Goal: Transaction & Acquisition: Purchase product/service

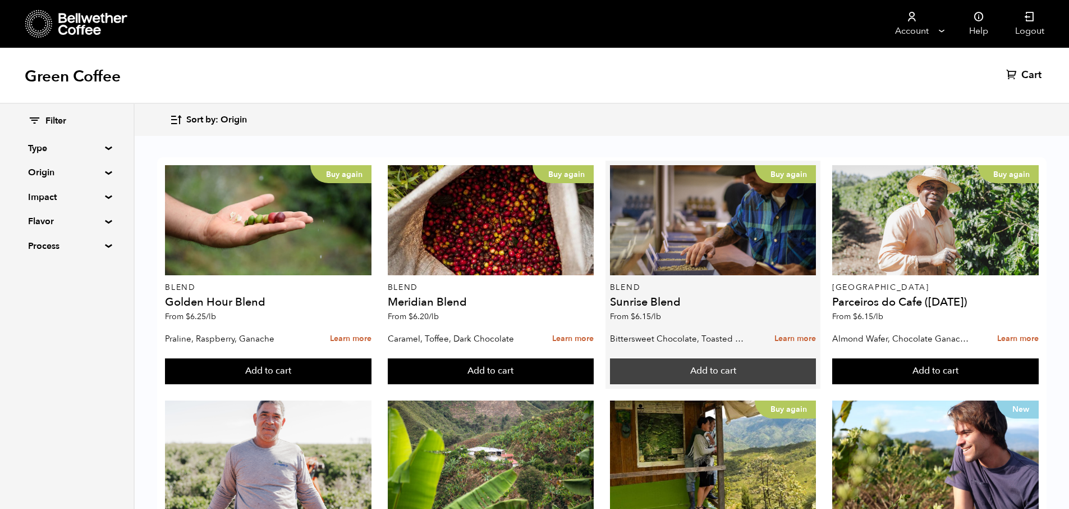
click at [728, 371] on button "Add to cart" at bounding box center [713, 371] width 207 height 26
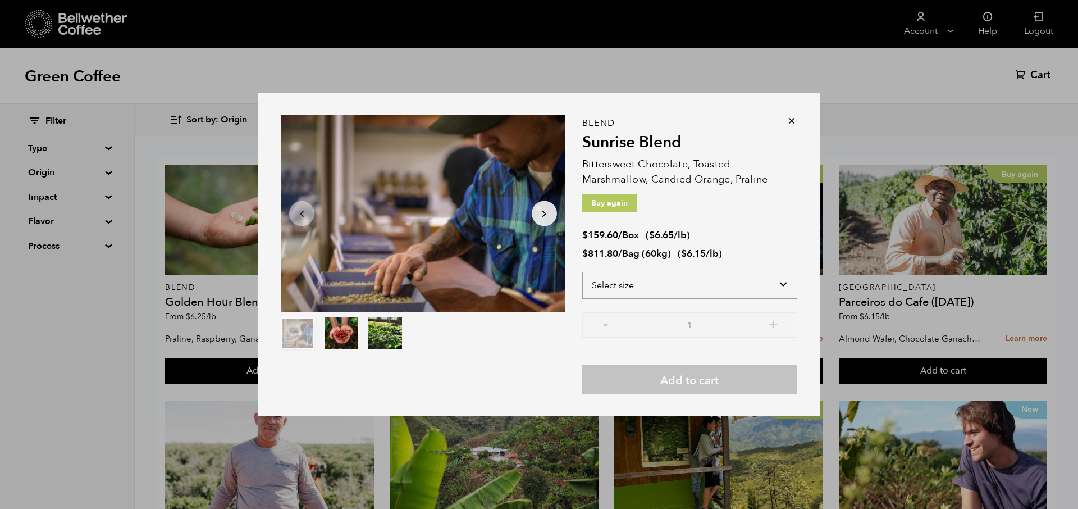
click at [787, 282] on select "Select size Bag (60kg) (132 lbs) Box (24 lbs)" at bounding box center [689, 285] width 215 height 27
select select "bag-3"
click at [582, 272] on select "Select size Bag (60kg) (132 lbs) Box (24 lbs)" at bounding box center [689, 285] width 215 height 27
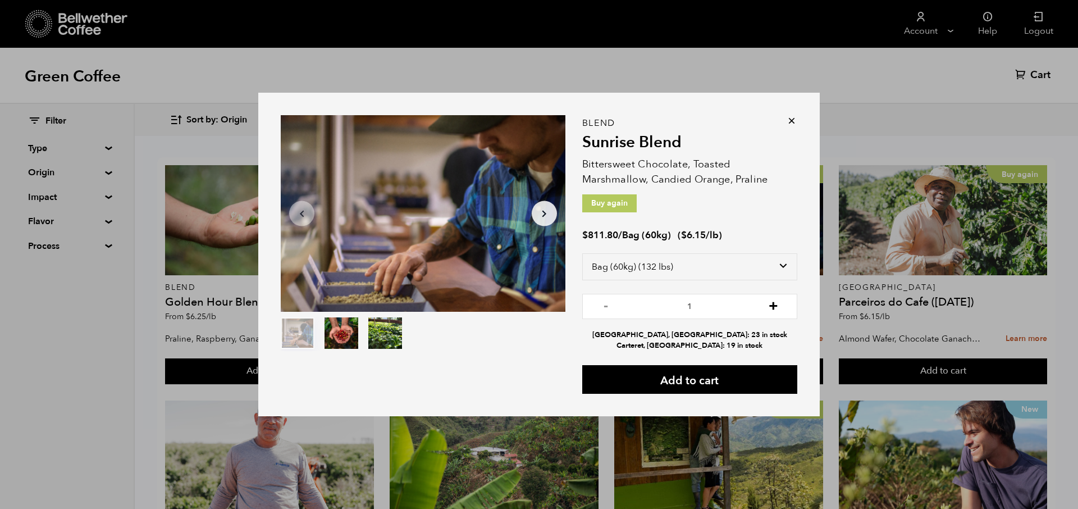
click at [773, 305] on button "+" at bounding box center [773, 304] width 14 height 11
type input "2"
click at [728, 369] on button "Add to cart" at bounding box center [689, 379] width 215 height 29
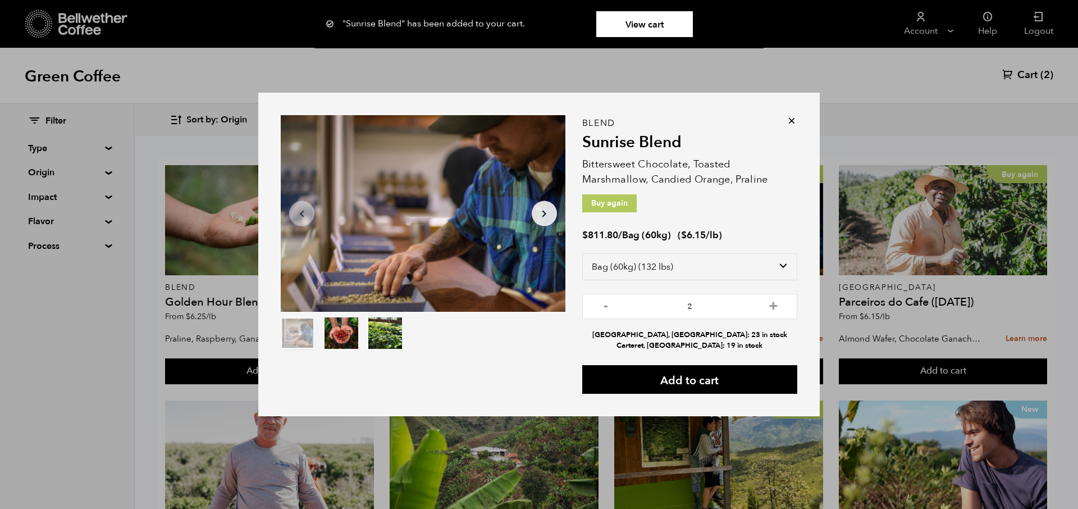
click at [790, 125] on icon at bounding box center [791, 120] width 11 height 11
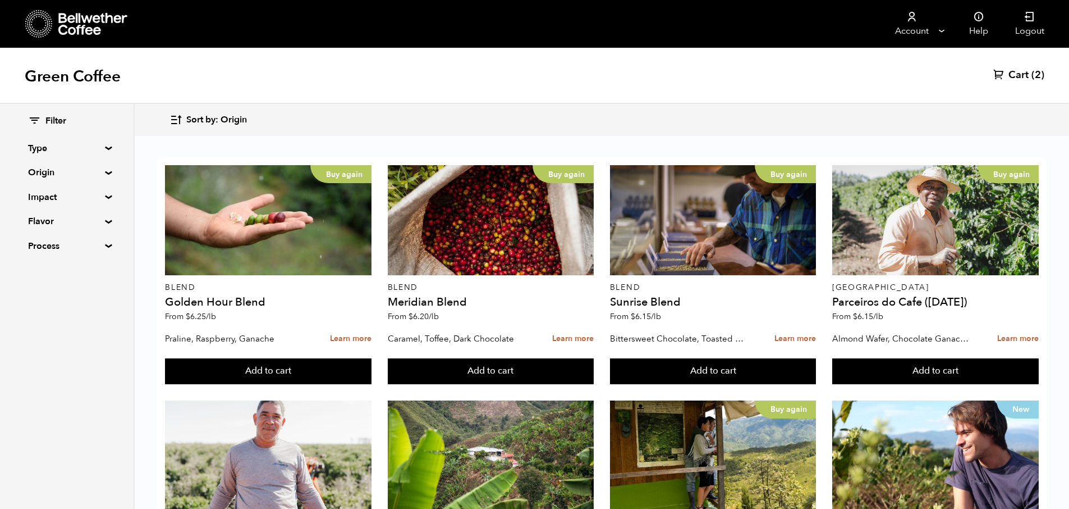
click at [97, 147] on summary "Type" at bounding box center [66, 147] width 77 height 13
click at [30, 170] on input "Blend" at bounding box center [33, 169] width 10 height 10
checkbox input "true"
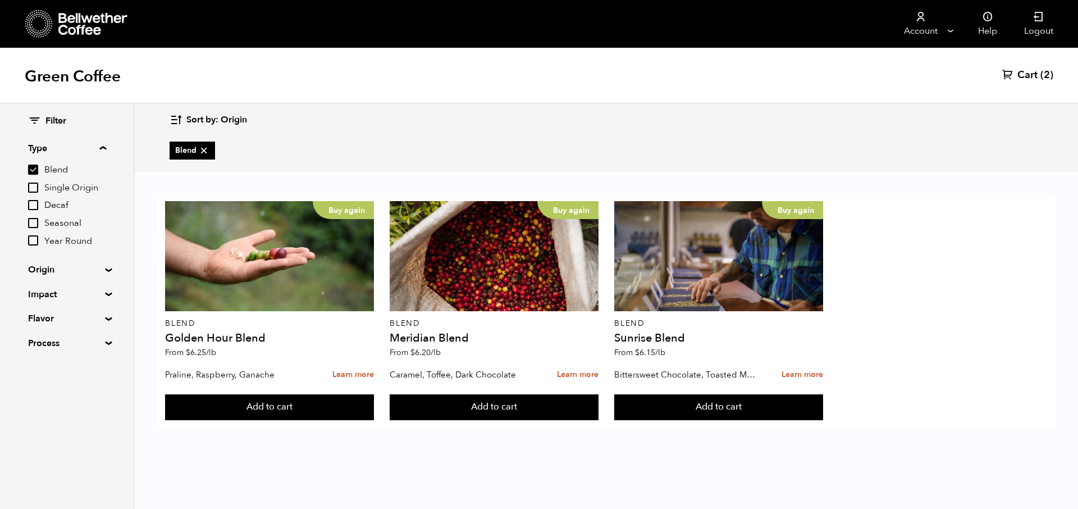
click at [32, 189] on input "Single Origin" at bounding box center [33, 187] width 10 height 10
checkbox input "true"
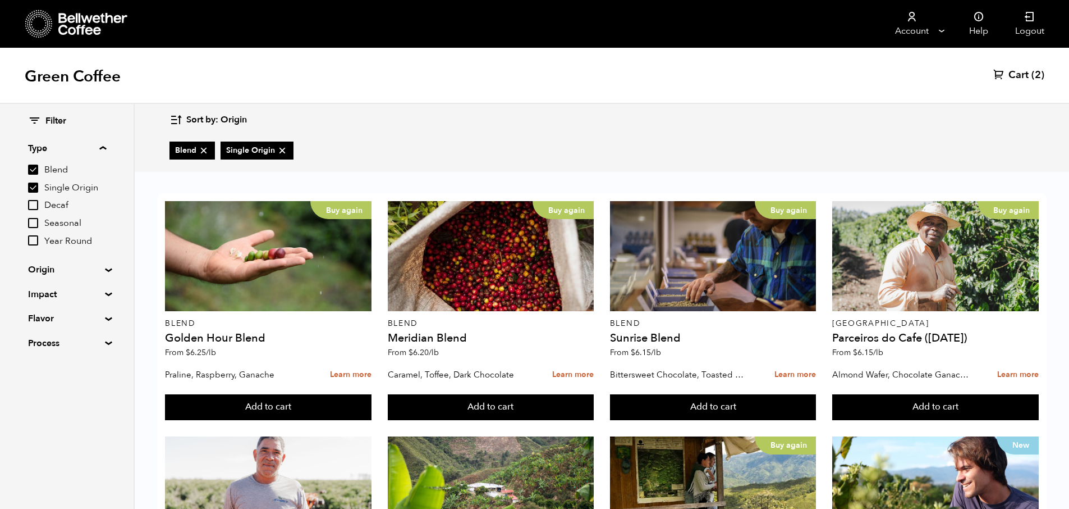
click at [32, 168] on input "Blend" at bounding box center [33, 169] width 10 height 10
checkbox input "false"
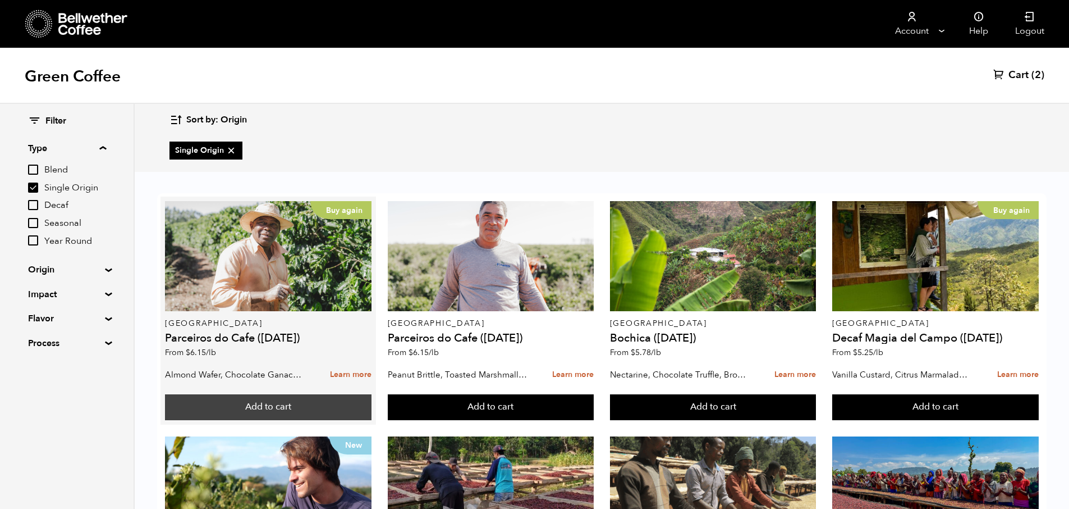
click at [262, 408] on button "Add to cart" at bounding box center [268, 407] width 207 height 26
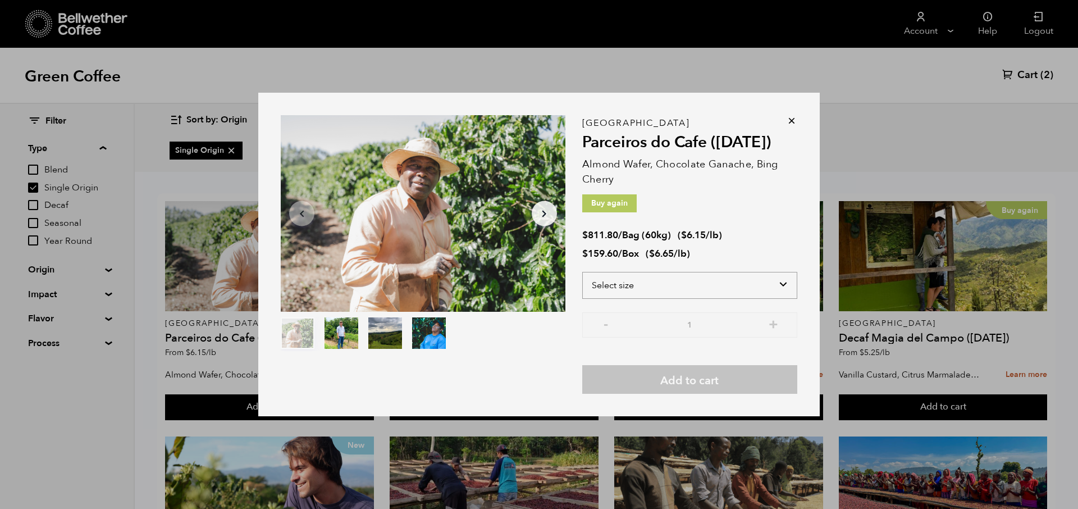
click at [757, 283] on select "Select size Bag (60kg) (132 lbs) Box (24 lbs)" at bounding box center [689, 285] width 215 height 27
select select "bag-3"
click at [582, 272] on select "Select size Bag (60kg) (132 lbs) Box (24 lbs)" at bounding box center [689, 285] width 215 height 27
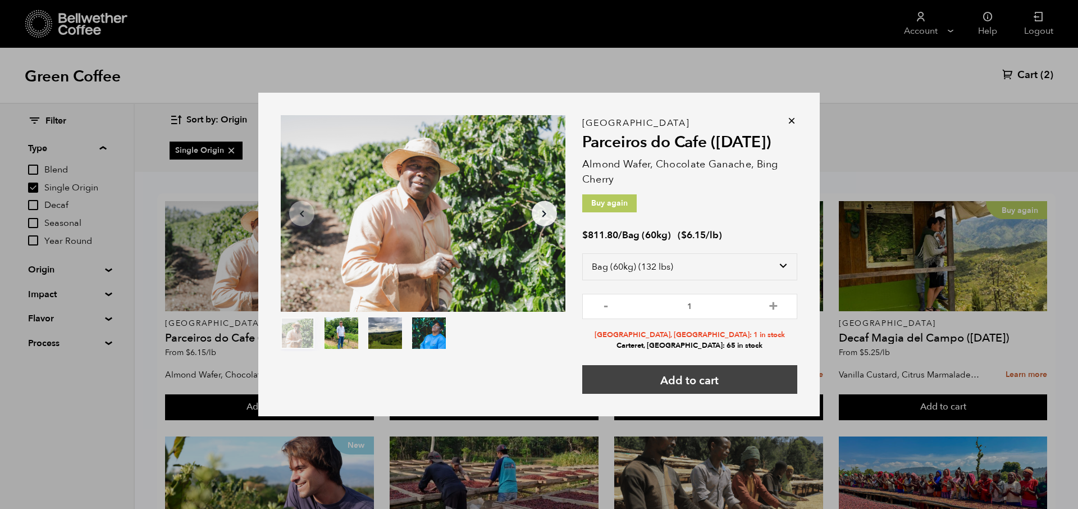
click at [704, 380] on button "Add to cart" at bounding box center [689, 379] width 215 height 29
click at [790, 120] on icon at bounding box center [791, 120] width 11 height 11
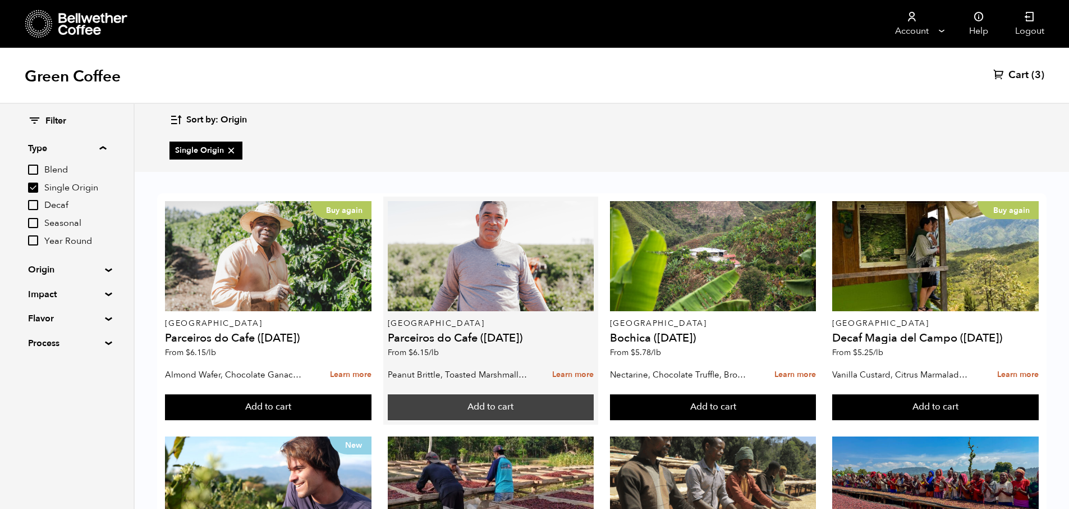
click at [461, 409] on button "Add to cart" at bounding box center [491, 407] width 207 height 26
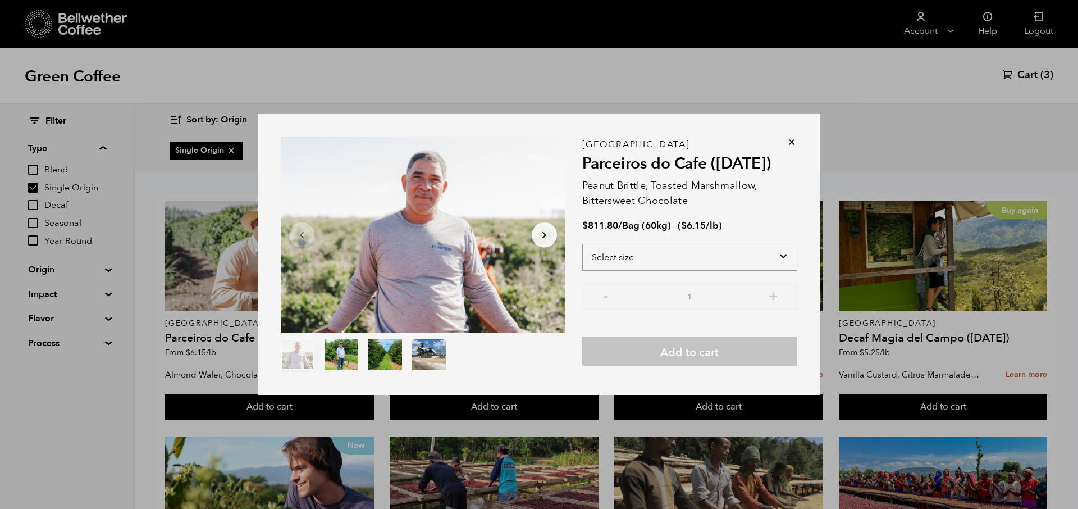
click at [752, 250] on select "Select size Bag (60kg) (132 lbs)" at bounding box center [689, 257] width 215 height 27
select select "bag-3"
click at [582, 244] on select "Select size Bag (60kg) (132 lbs)" at bounding box center [689, 257] width 215 height 27
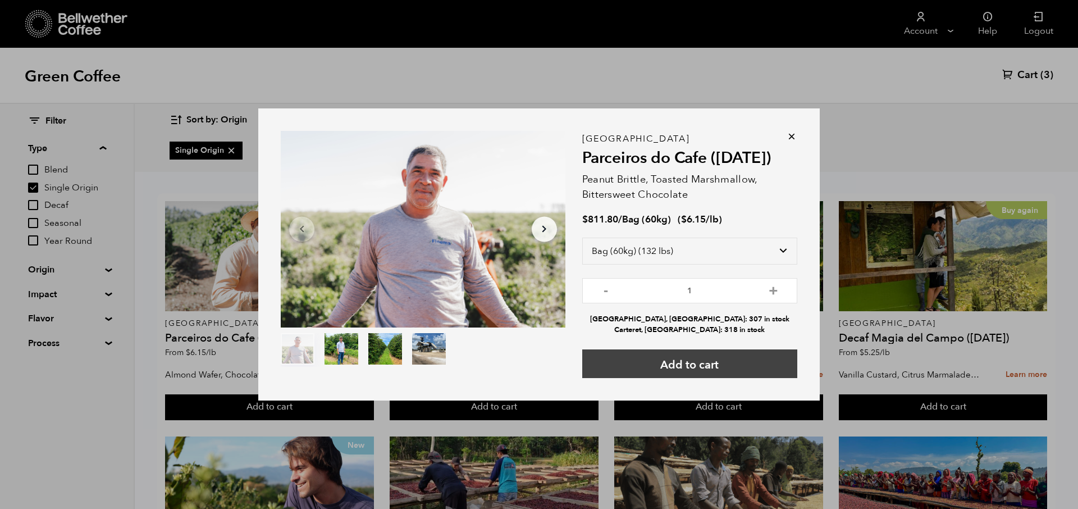
click at [712, 365] on button "Add to cart" at bounding box center [689, 363] width 215 height 29
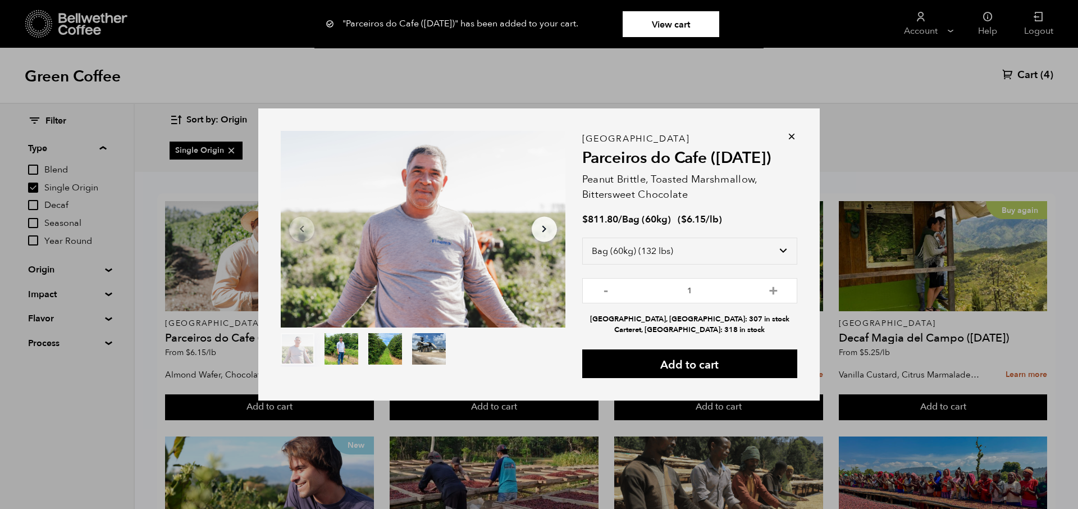
click at [791, 134] on icon at bounding box center [791, 136] width 11 height 11
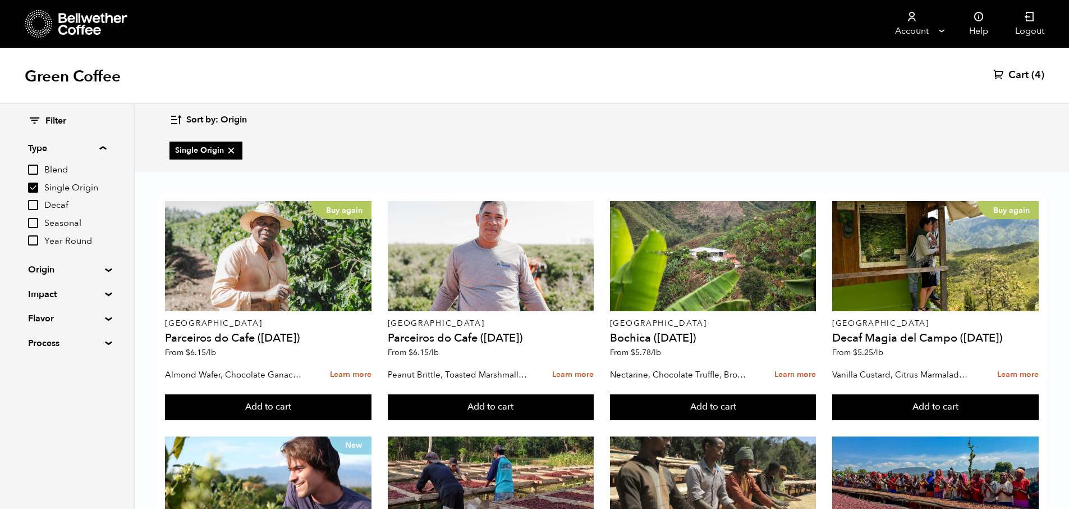
click at [106, 266] on div "Filter Type Blend Single Origin Decaf Seasonal Year Round Origin Blend Brazil C…" at bounding box center [67, 232] width 134 height 257
click at [103, 269] on summary "Origin" at bounding box center [66, 269] width 77 height 13
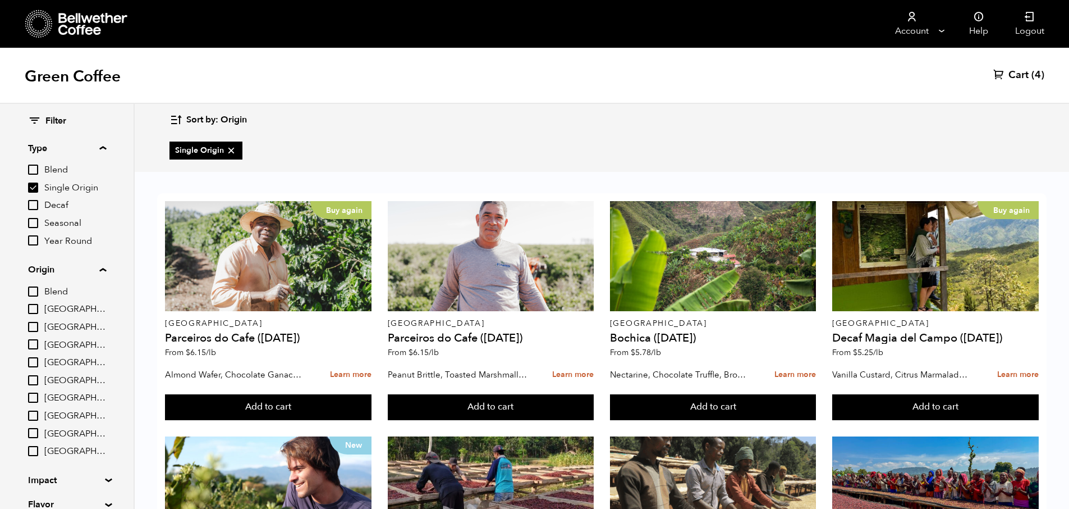
click at [409, 131] on div "Sort by: Origin Sort by: Origin Sort by: Most recent Sort by: Name Sort by: Pri…" at bounding box center [602, 120] width 865 height 26
click at [1025, 74] on span "Cart" at bounding box center [1019, 74] width 20 height 13
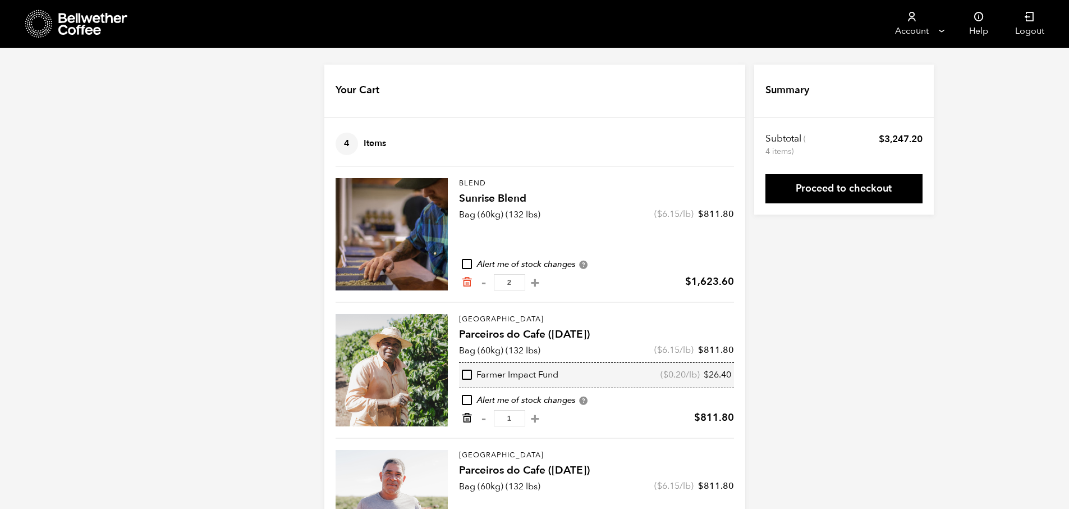
click at [468, 419] on icon "Remove from cart" at bounding box center [466, 417] width 11 height 11
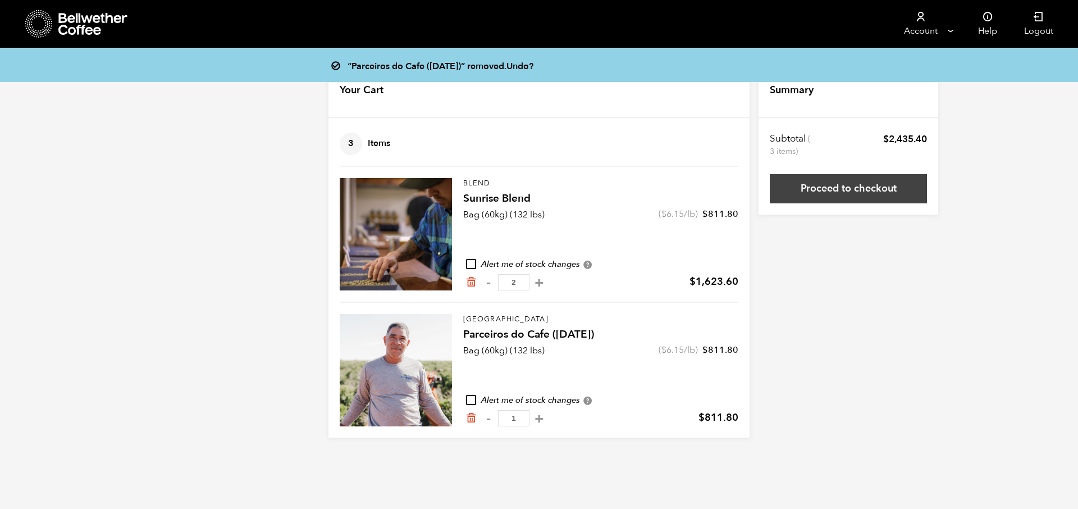
click at [891, 190] on link "Proceed to checkout" at bounding box center [848, 188] width 157 height 29
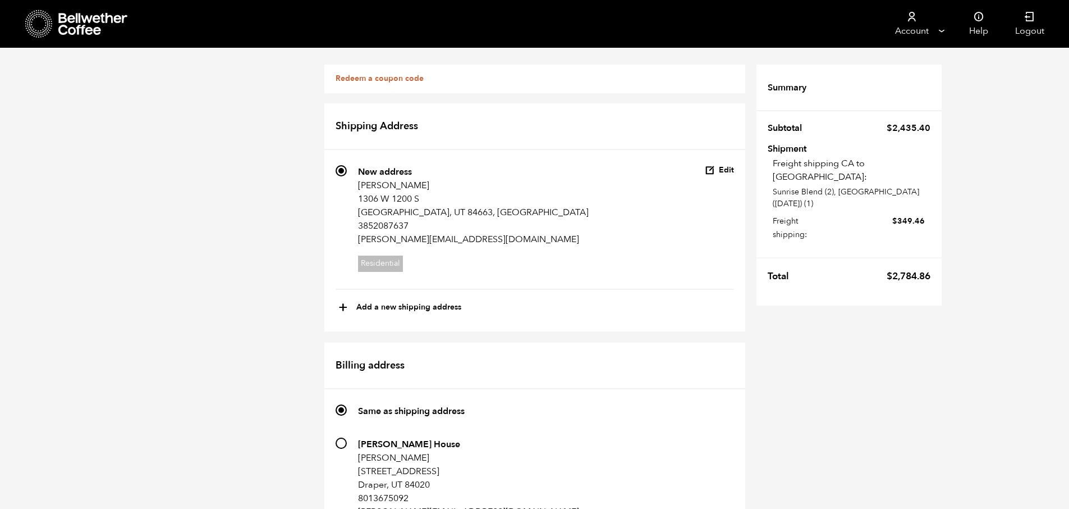
scroll to position [383, 0]
radio input "true"
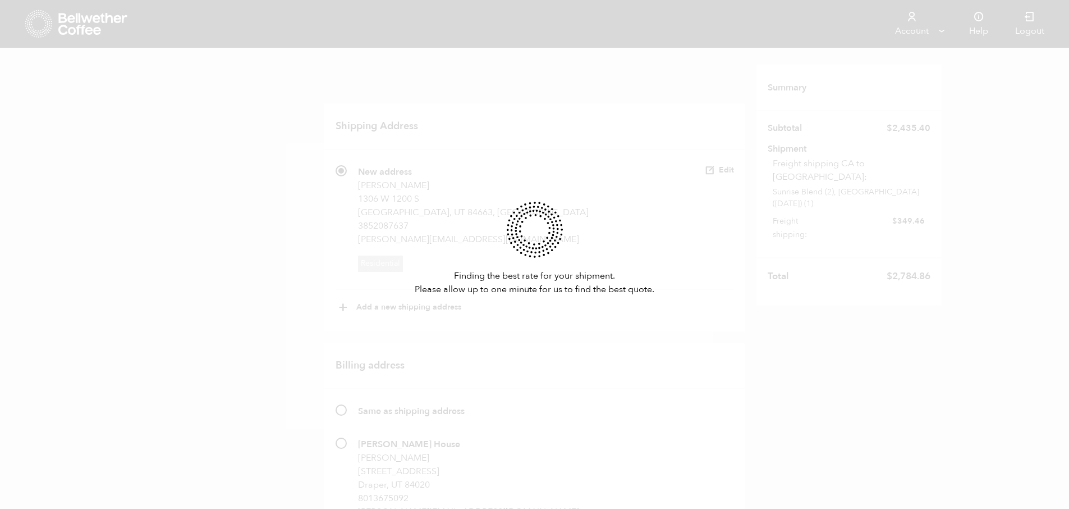
click at [732, 202] on div "Finding the best rate for your shipment. Please allow up to one minute for us t…" at bounding box center [534, 254] width 1069 height 509
click at [173, 167] on div "Finding the best rate for your shipment. Please allow up to one minute for us t…" at bounding box center [534, 254] width 1069 height 509
click at [171, 166] on div "Finding the best rate for your shipment. Please allow up to one minute for us t…" at bounding box center [534, 254] width 1069 height 509
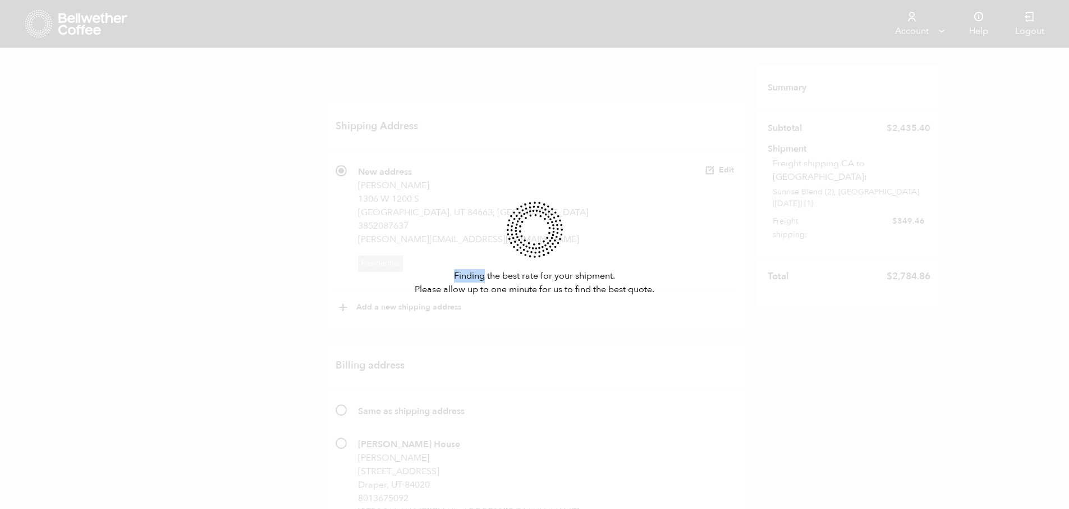
click at [171, 166] on div "Finding the best rate for your shipment. Please allow up to one minute for us t…" at bounding box center [534, 254] width 1069 height 509
click at [211, 168] on div "Finding the best rate for your shipment. Please allow up to one minute for us t…" at bounding box center [534, 254] width 1069 height 509
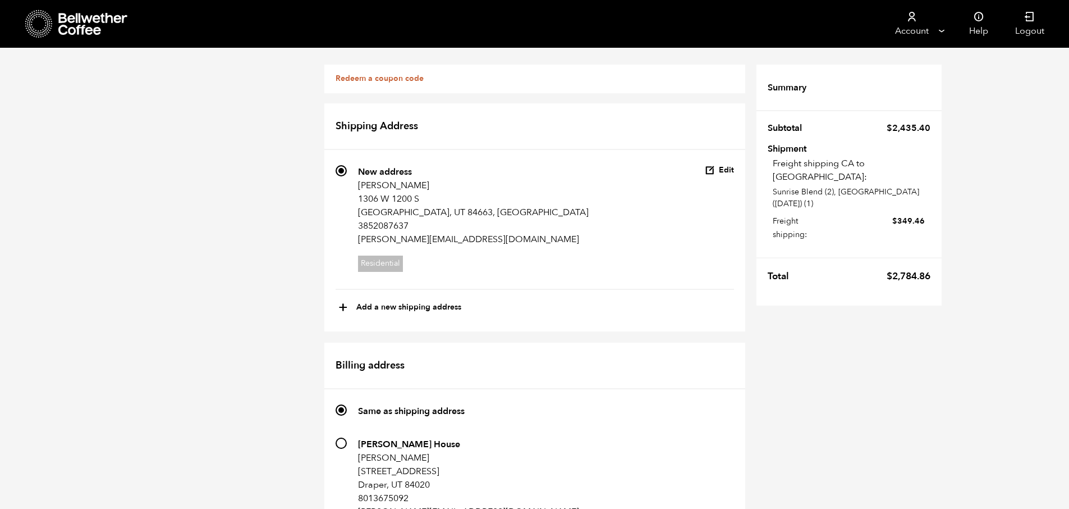
scroll to position [900, 0]
